Goal: Transaction & Acquisition: Purchase product/service

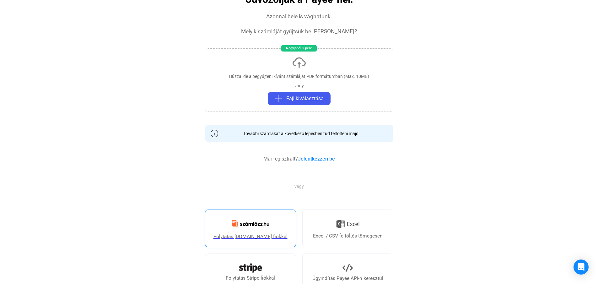
scroll to position [63, 0]
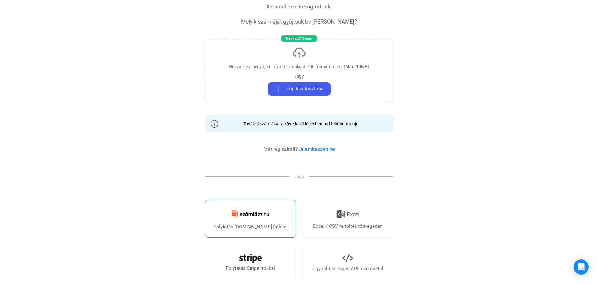
click at [249, 210] on img at bounding box center [250, 214] width 45 height 15
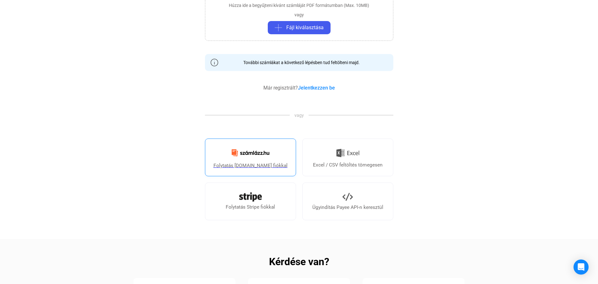
scroll to position [126, 0]
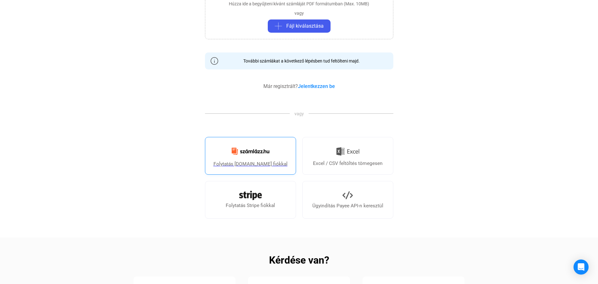
click at [252, 151] on img at bounding box center [250, 151] width 45 height 15
click at [182, 107] on app-invoice "Üdvözöljük a Payee-nél! Azonnal bele is vághatunk. Melyik számláját gyűjtsük be…" at bounding box center [299, 157] width 598 height 473
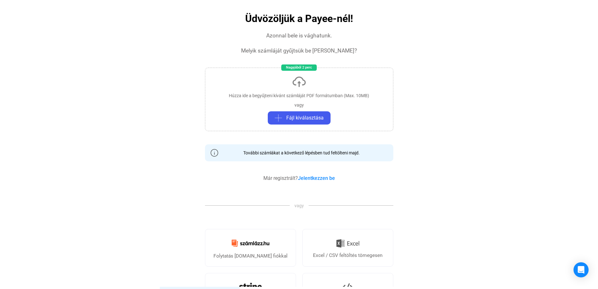
scroll to position [0, 0]
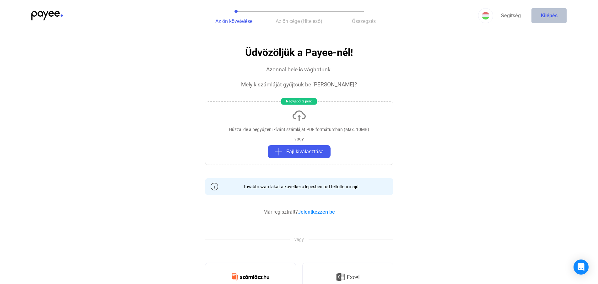
click at [548, 13] on button "Kilépés" at bounding box center [549, 15] width 35 height 15
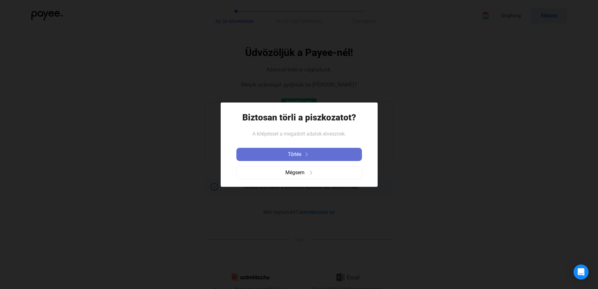
click at [314, 154] on div "Törlés" at bounding box center [299, 154] width 122 height 8
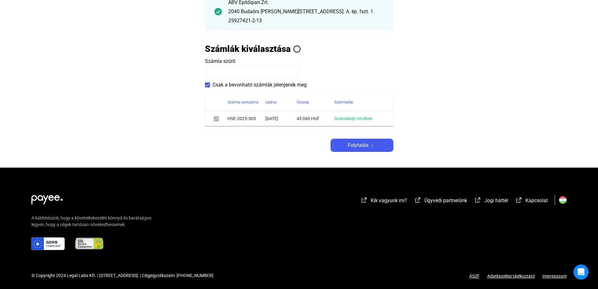
scroll to position [94, 0]
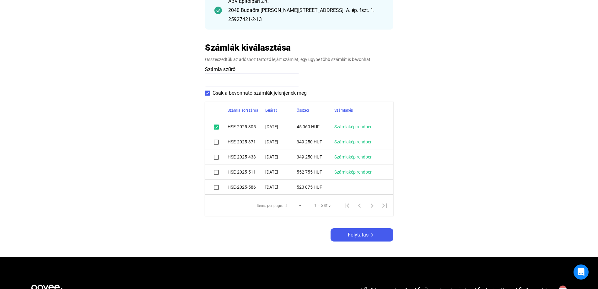
click at [217, 141] on span at bounding box center [216, 141] width 5 height 5
click at [217, 156] on span at bounding box center [216, 157] width 5 height 5
click at [215, 157] on span at bounding box center [216, 157] width 5 height 5
click at [216, 172] on span at bounding box center [216, 172] width 5 height 5
click at [216, 187] on span at bounding box center [216, 187] width 5 height 5
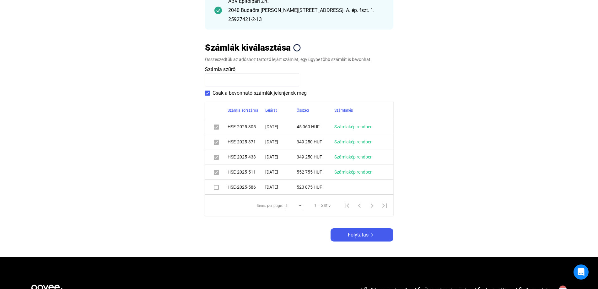
click at [215, 187] on span at bounding box center [216, 187] width 5 height 5
click at [176, 205] on main "Automatikusan mentve Adós adatai Adós országa 🇭🇺 [GEOGRAPHIC_DATA] ([GEOGRAPHIC…" at bounding box center [299, 105] width 598 height 304
click at [215, 189] on span at bounding box center [216, 187] width 5 height 5
click at [174, 201] on main "Automatikusan mentve Adós adatai Adós országa 🇭🇺 [GEOGRAPHIC_DATA] ([GEOGRAPHIC…" at bounding box center [299, 105] width 598 height 304
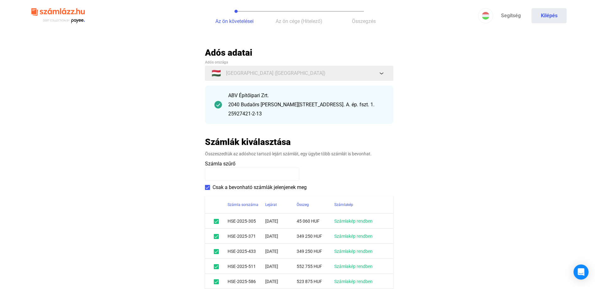
scroll to position [126, 0]
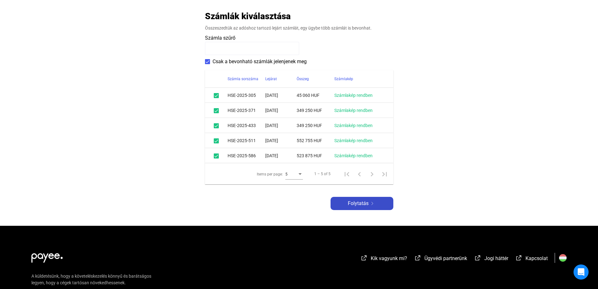
click at [362, 201] on span "Folytatás" at bounding box center [358, 203] width 21 height 8
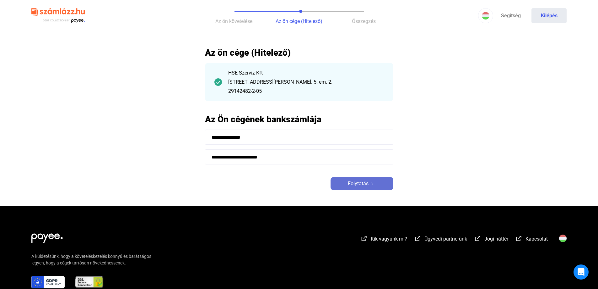
click at [361, 181] on span "Folytatás" at bounding box center [358, 184] width 21 height 8
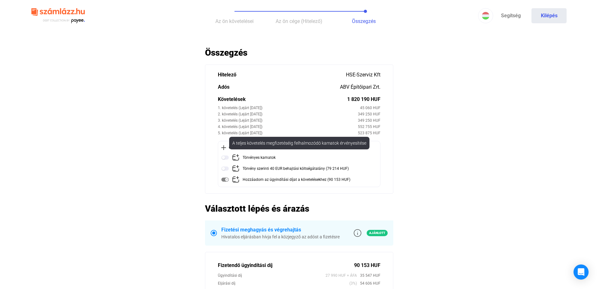
click at [226, 158] on img at bounding box center [225, 158] width 8 height 8
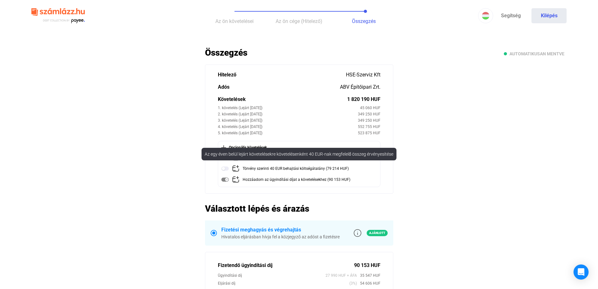
click at [223, 168] on img at bounding box center [225, 169] width 8 height 8
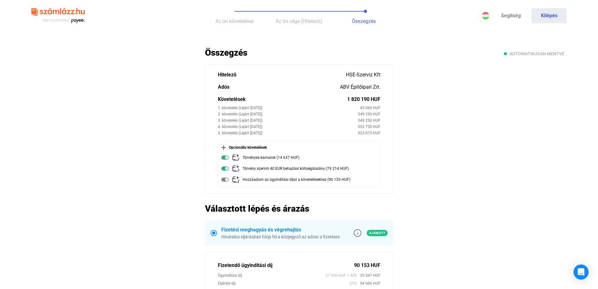
click at [171, 160] on main "Automatikusan mentve Összegzés Hitelező HSE-Szerviz Kft Adós ABV Építőipari Zrt…" at bounding box center [299, 258] width 598 height 422
click at [172, 142] on main "Automatikusan mentve Összegzés Hitelező HSE-Szerviz Kft Adós ABV Építőipari Zrt…" at bounding box center [299, 258] width 598 height 422
click at [172, 127] on main "Automatikusan mentve Összegzés Hitelező HSE-Szerviz Kft Adós ABV Építőipari Zrt…" at bounding box center [299, 258] width 598 height 422
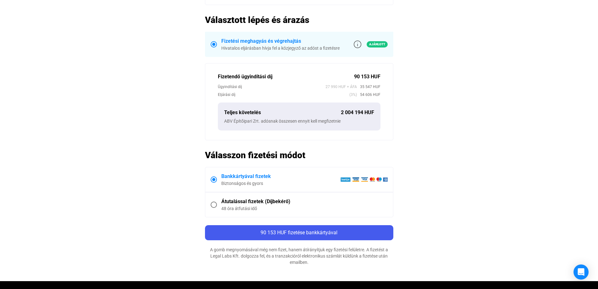
scroll to position [63, 0]
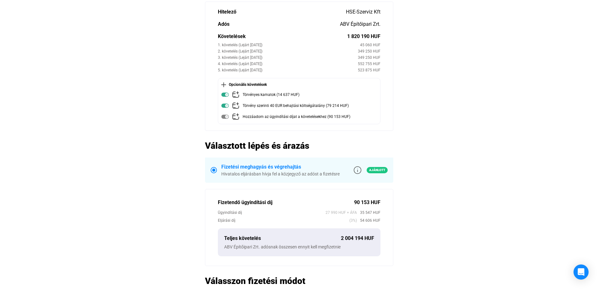
click at [165, 92] on main "Automatikusan mentve Összegzés Hitelező HSE-Szerviz Kft Adós ABV Építőipari Zrt…" at bounding box center [299, 195] width 598 height 422
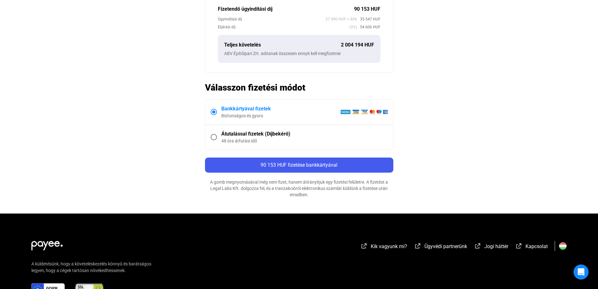
scroll to position [305, 0]
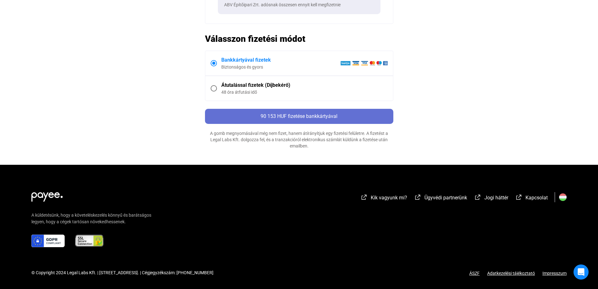
click at [312, 113] on span "90 153 HUF fizetése bankkártyával" at bounding box center [299, 116] width 77 height 6
